Goal: Entertainment & Leisure: Browse casually

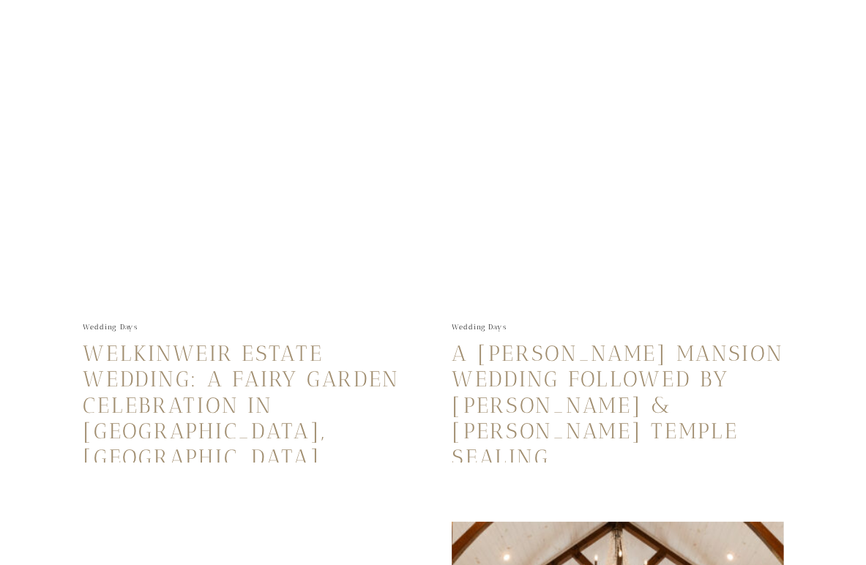
scroll to position [865, 0]
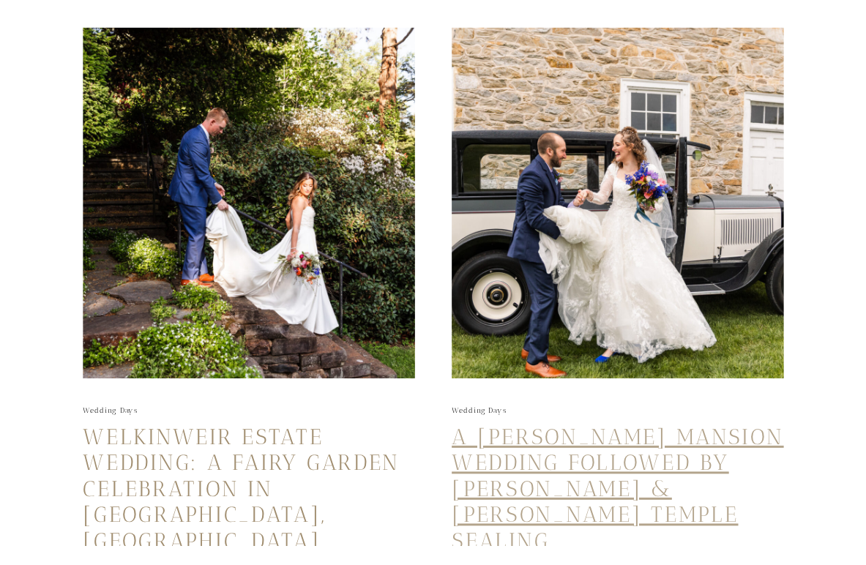
click at [557, 433] on link "A Haldeman Mansion Wedding Followed by Autumn & Bradley’s Temple Sealing" at bounding box center [618, 489] width 332 height 130
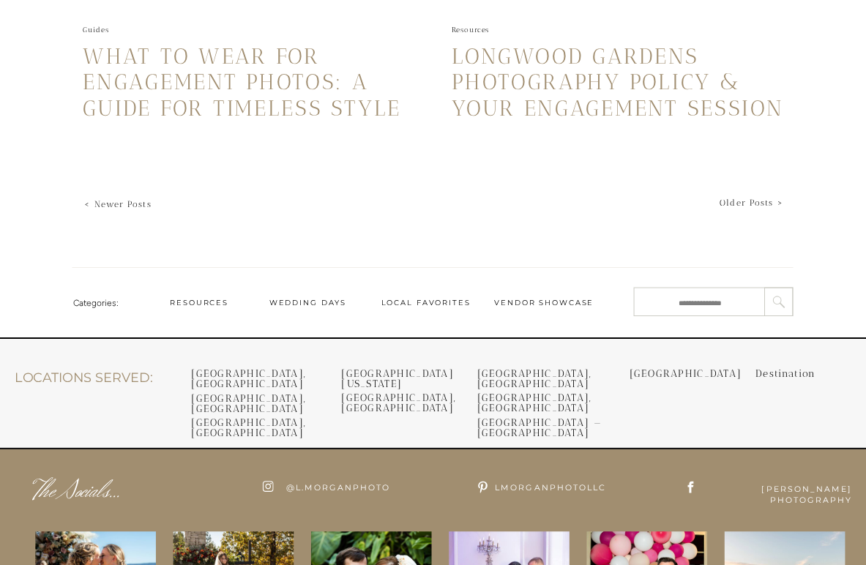
scroll to position [3496, 0]
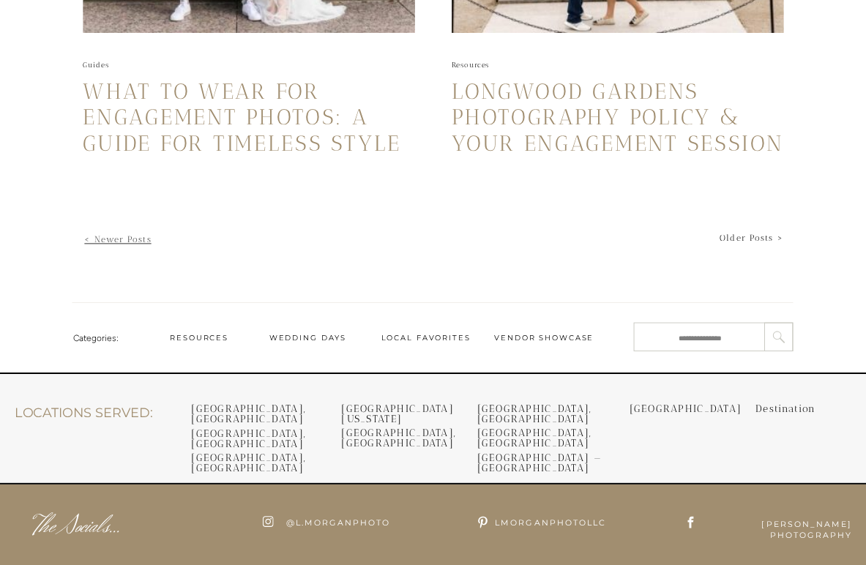
click at [111, 239] on link "< Newer Posts" at bounding box center [117, 240] width 67 height 10
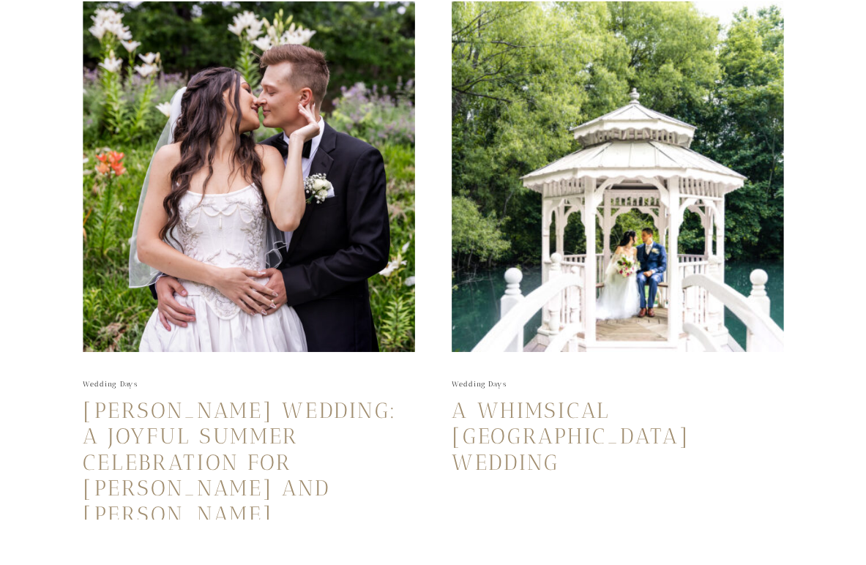
scroll to position [2596, 0]
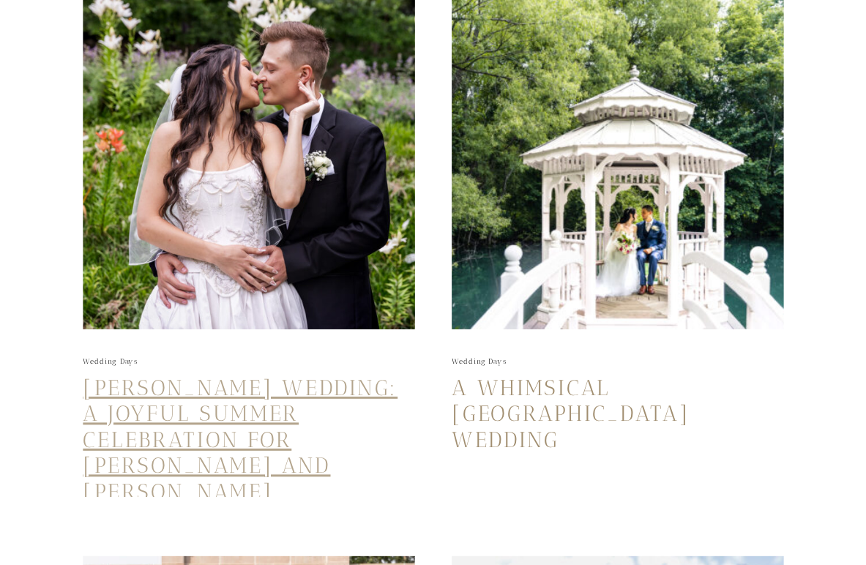
click at [215, 416] on link "[PERSON_NAME] Wedding: A Joyful Summer Celebration for [PERSON_NAME] and [PERSO…" at bounding box center [240, 440] width 315 height 130
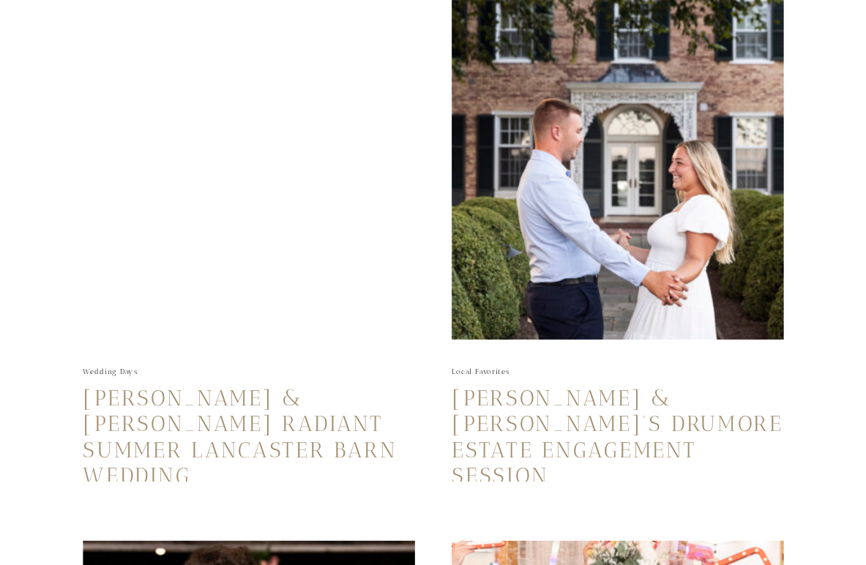
scroll to position [1452, 0]
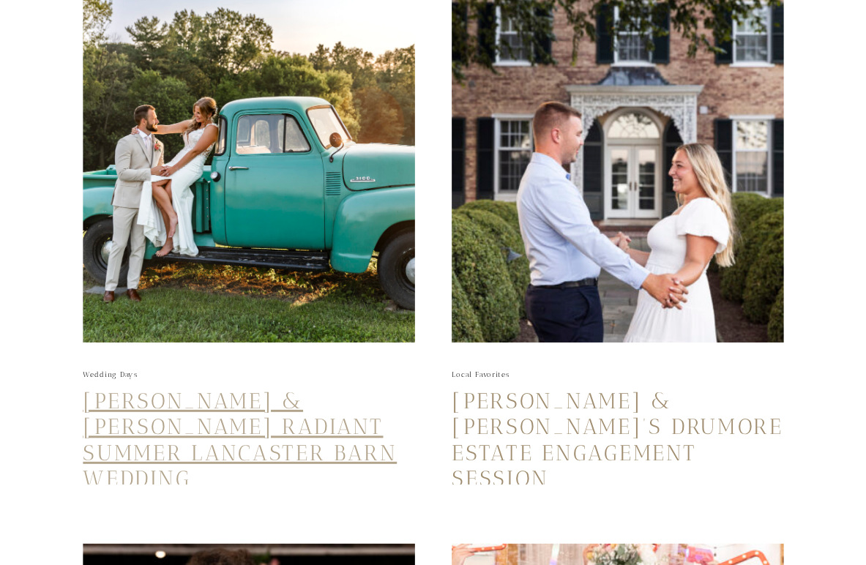
click at [289, 395] on link "[PERSON_NAME] & [PERSON_NAME] Radiant Summer Lancaster Barn Wedding" at bounding box center [240, 440] width 314 height 104
click at [291, 397] on link "[PERSON_NAME] & [PERSON_NAME] Radiant Summer Lancaster Barn Wedding" at bounding box center [240, 440] width 314 height 104
click at [135, 454] on link "[PERSON_NAME] & [PERSON_NAME] Radiant Summer Lancaster Barn Wedding" at bounding box center [240, 440] width 314 height 104
click at [253, 400] on link "[PERSON_NAME] & [PERSON_NAME] Radiant Summer Lancaster Barn Wedding" at bounding box center [240, 440] width 314 height 104
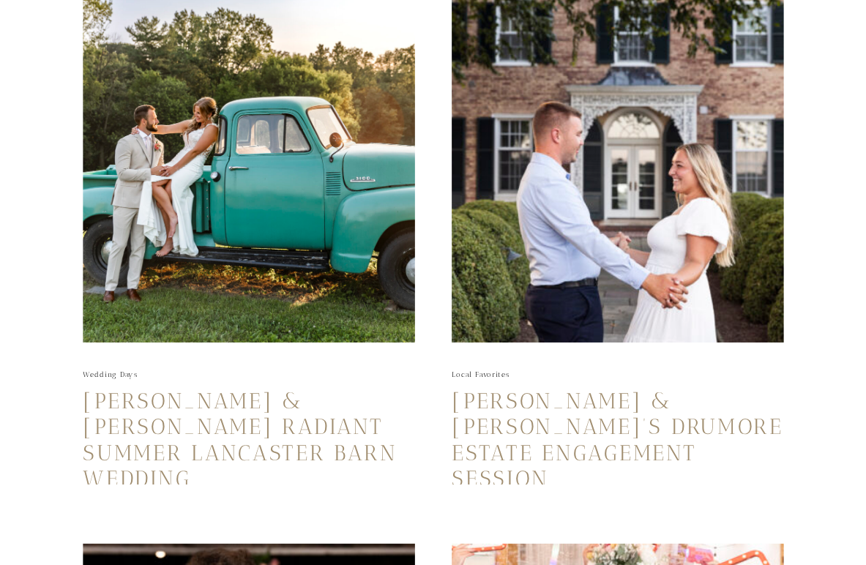
click at [250, 297] on img at bounding box center [249, 167] width 332 height 351
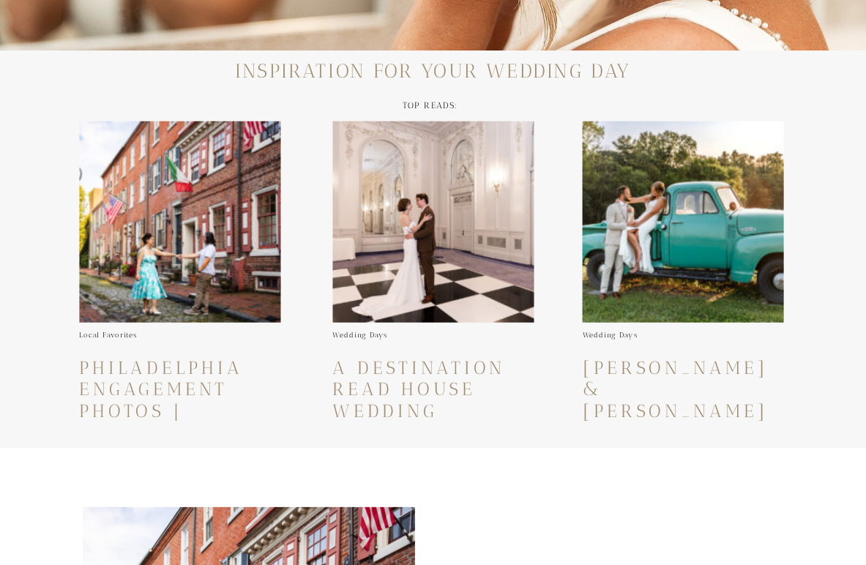
scroll to position [131, 0]
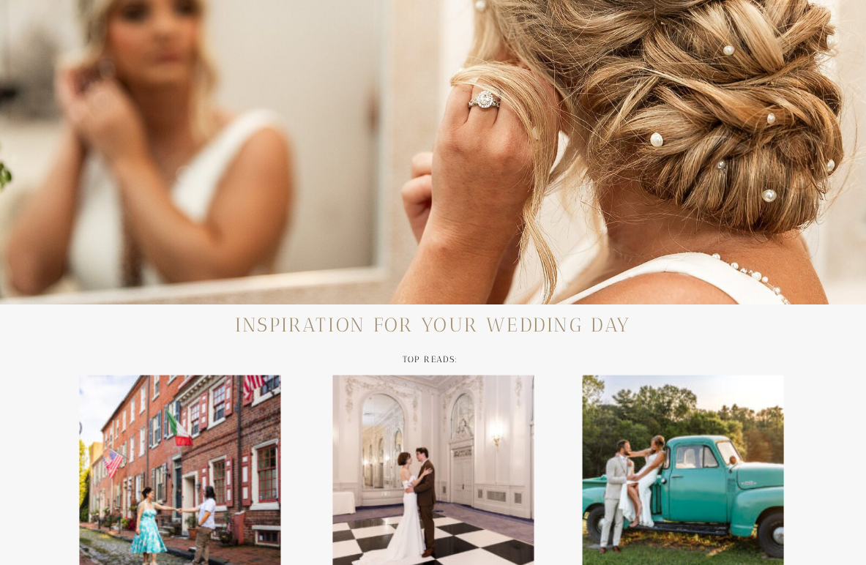
click at [712, 426] on img at bounding box center [683, 476] width 201 height 201
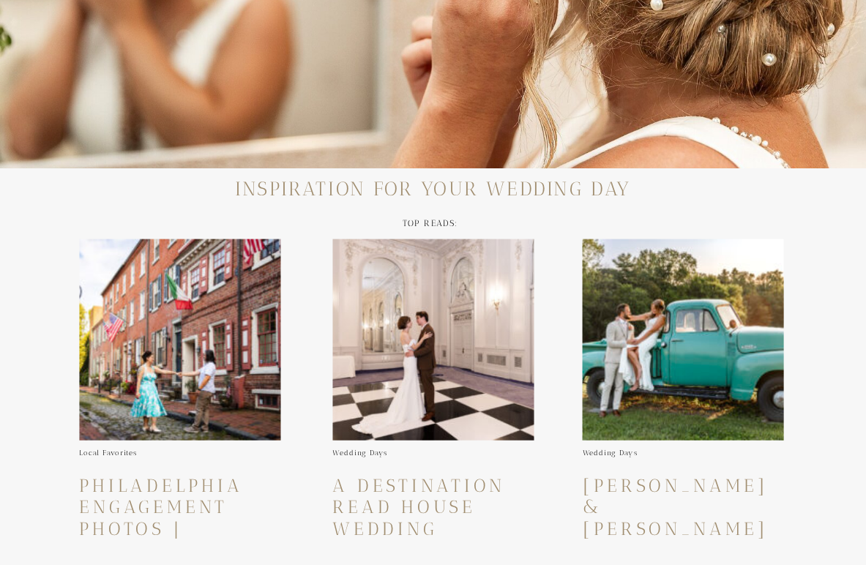
scroll to position [290, 0]
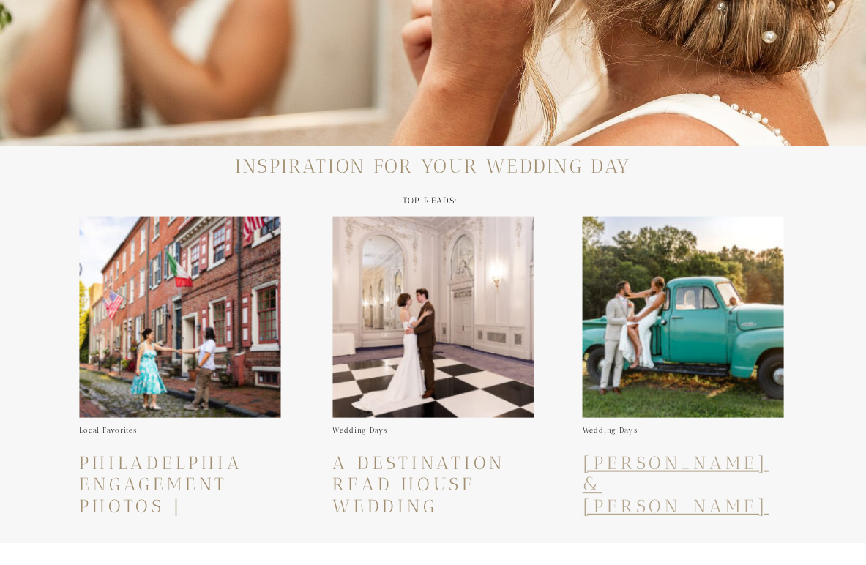
click at [692, 463] on link "[PERSON_NAME] & [PERSON_NAME] Radiant Summer Lancaster Barn Wedding" at bounding box center [682, 528] width 198 height 152
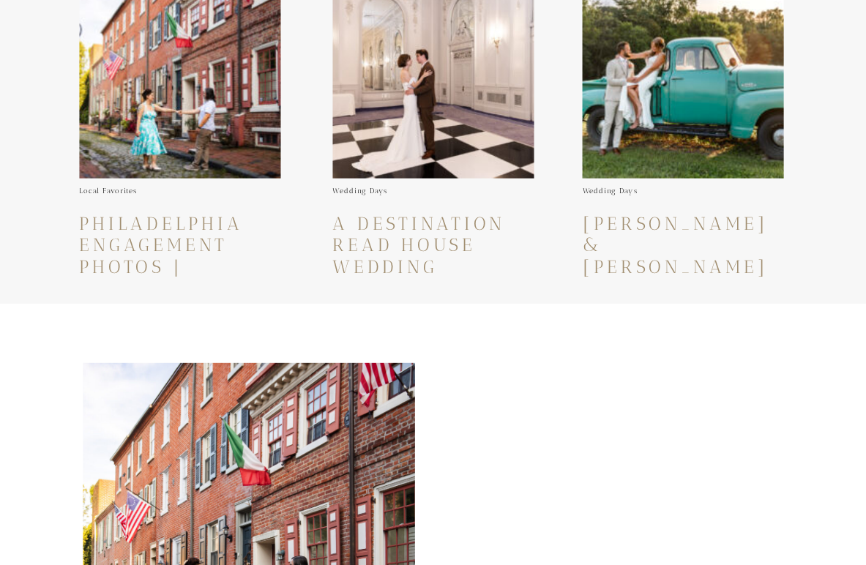
scroll to position [632, 0]
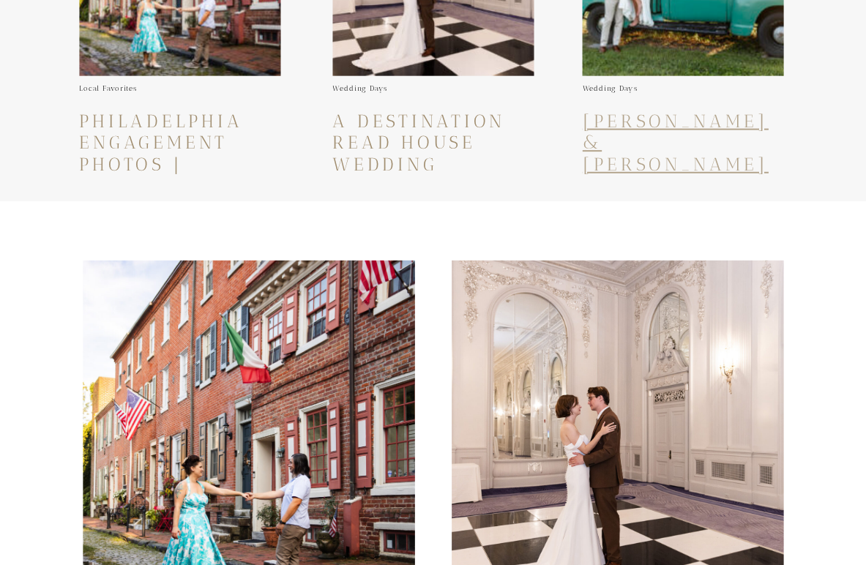
click at [682, 143] on link "[PERSON_NAME] & [PERSON_NAME] Radiant Summer Lancaster Barn Wedding" at bounding box center [682, 186] width 198 height 152
click at [673, 141] on link "[PERSON_NAME] & [PERSON_NAME] Radiant Summer Lancaster Barn Wedding" at bounding box center [682, 186] width 198 height 152
click at [607, 345] on img at bounding box center [618, 435] width 332 height 351
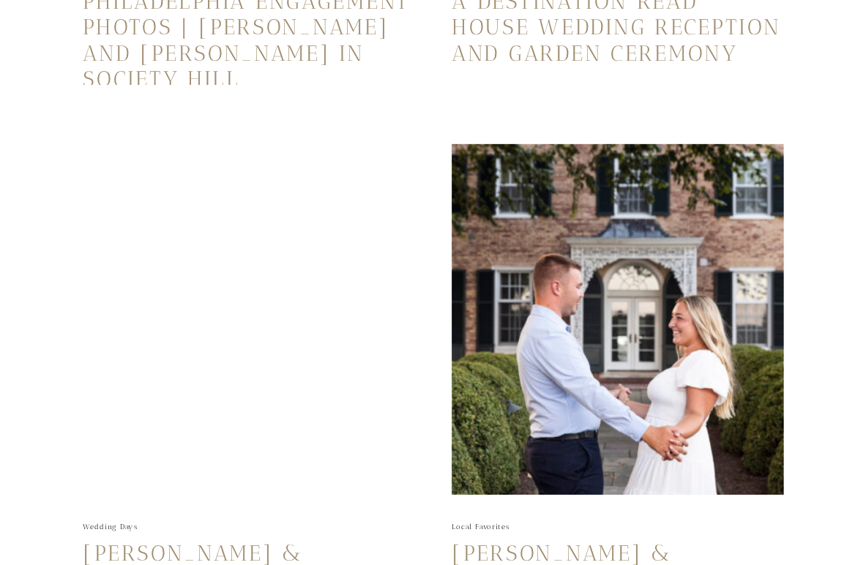
scroll to position [1287, 0]
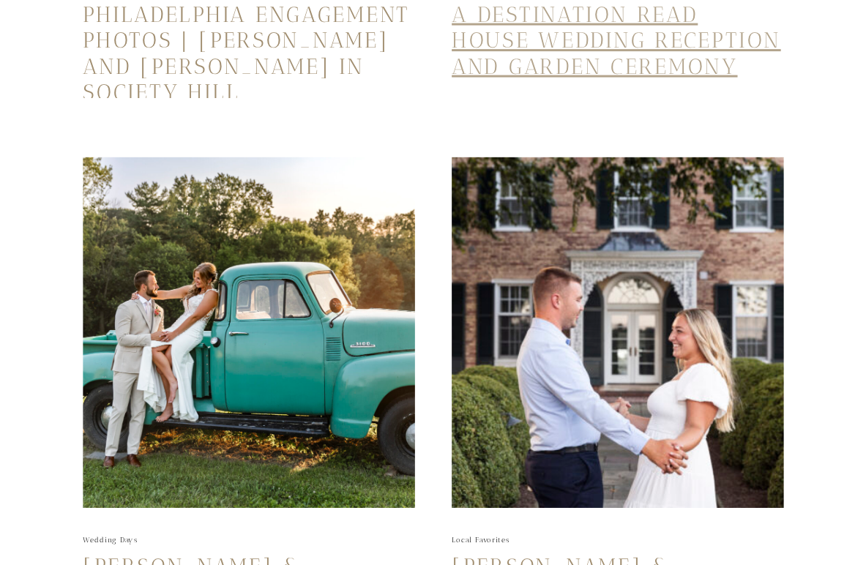
click at [578, 69] on link "A Destination Read House Wedding Reception and Garden Ceremony" at bounding box center [616, 40] width 329 height 78
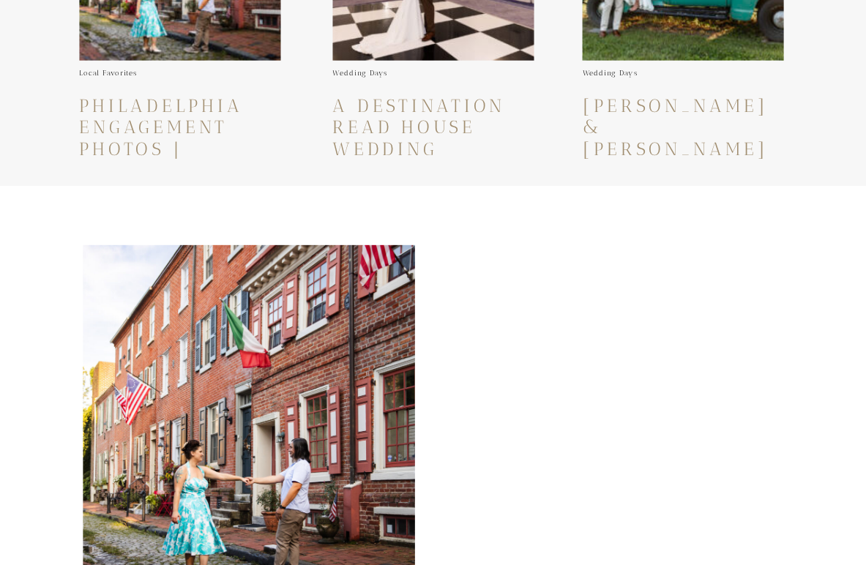
scroll to position [641, 0]
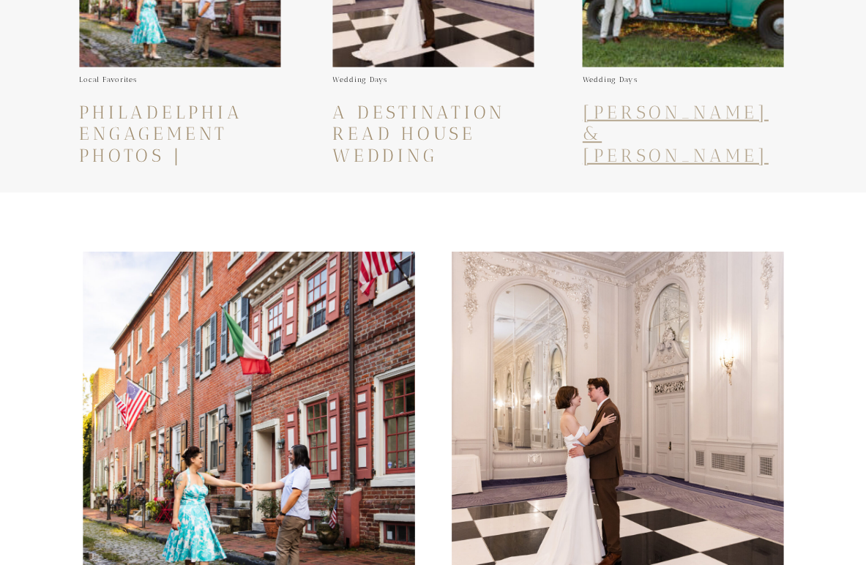
click at [659, 132] on link "[PERSON_NAME] & [PERSON_NAME] Radiant Summer Lancaster Barn Wedding" at bounding box center [682, 177] width 198 height 152
